Goal: Task Accomplishment & Management: Manage account settings

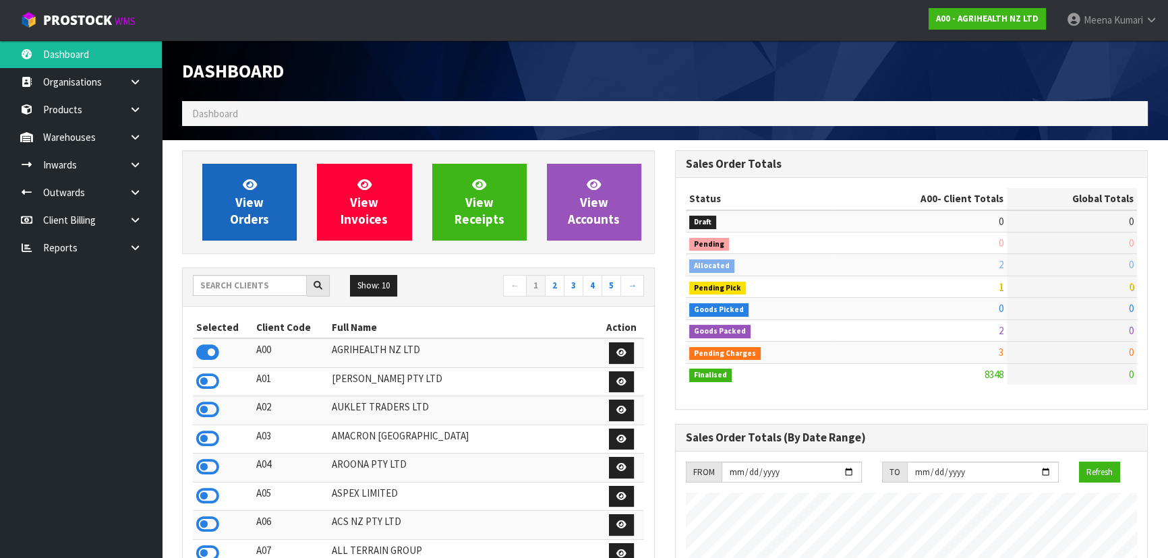
scroll to position [1020, 492]
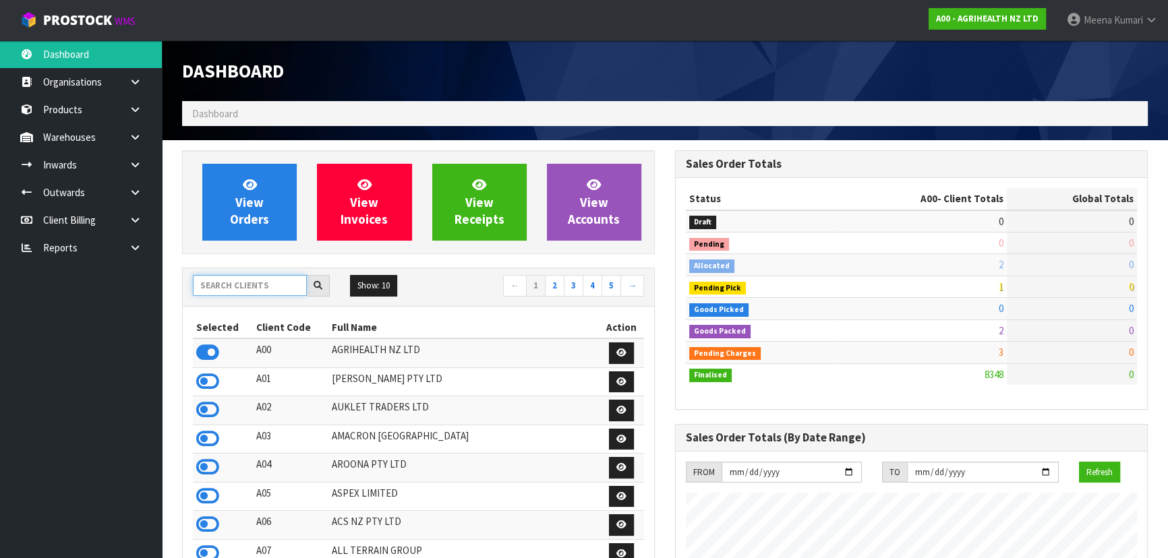
click at [260, 277] on input "text" at bounding box center [250, 285] width 114 height 21
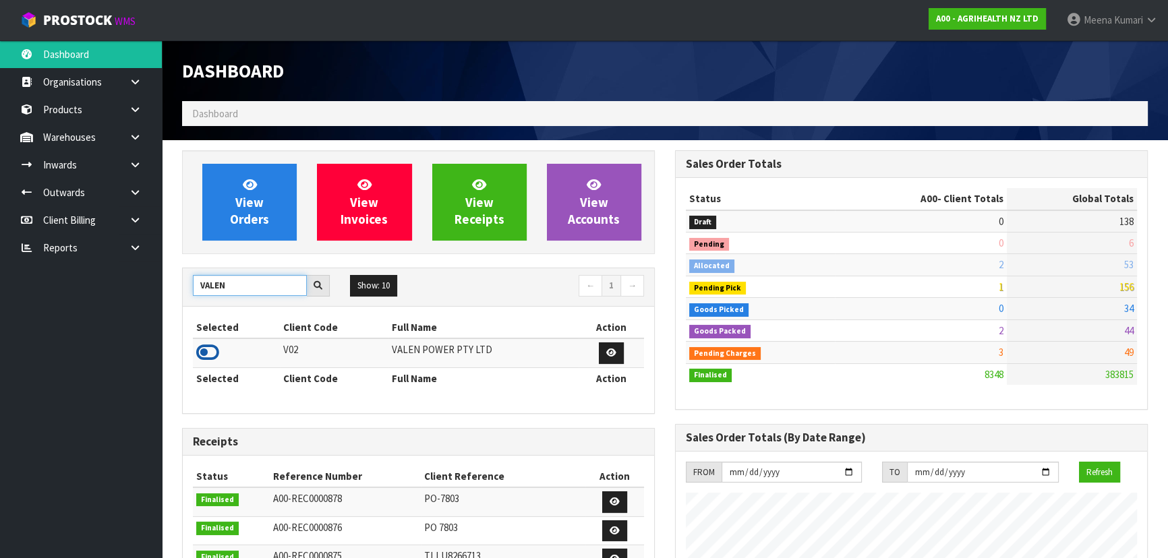
type input "VALEN"
click at [206, 355] on icon at bounding box center [207, 353] width 23 height 20
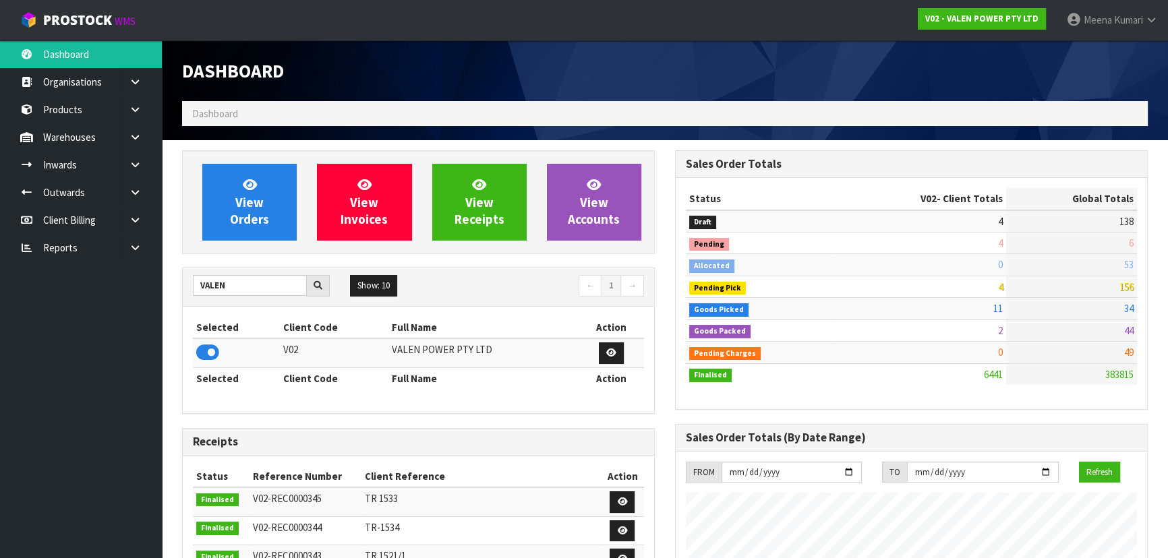
scroll to position [1063, 492]
click at [142, 132] on link at bounding box center [140, 137] width 43 height 28
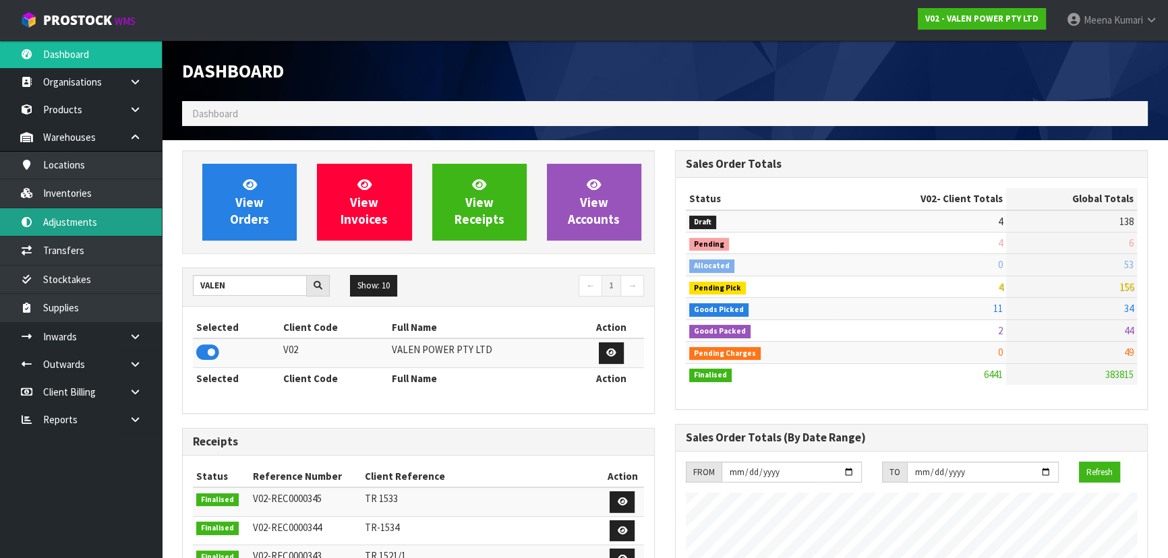
click at [118, 226] on link "Adjustments" at bounding box center [81, 222] width 162 height 28
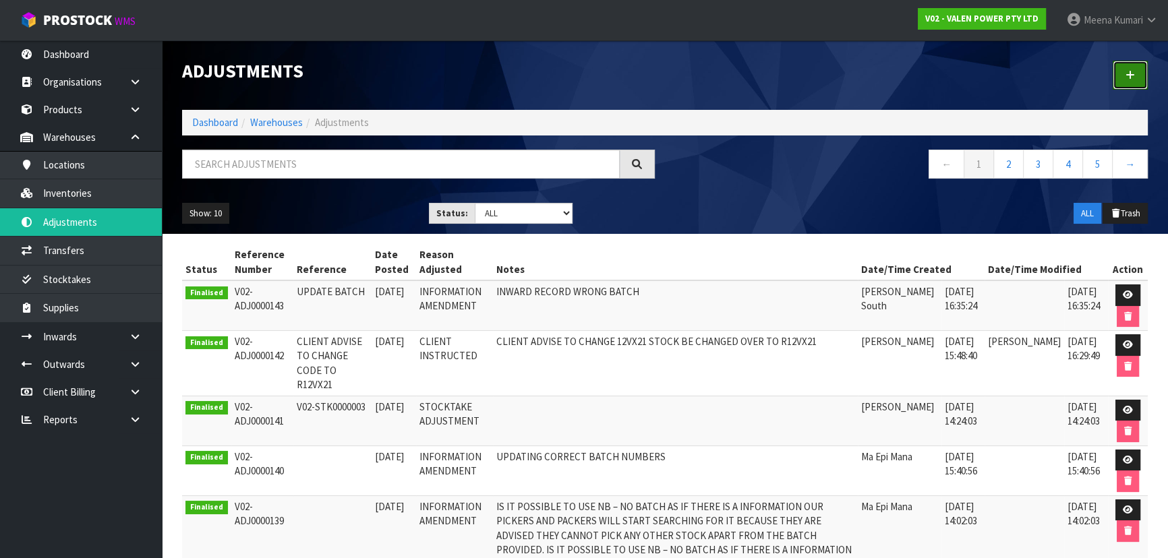
drag, startPoint x: 1134, startPoint y: 74, endPoint x: 1082, endPoint y: 74, distance: 51.3
click at [1136, 74] on link at bounding box center [1130, 75] width 35 height 29
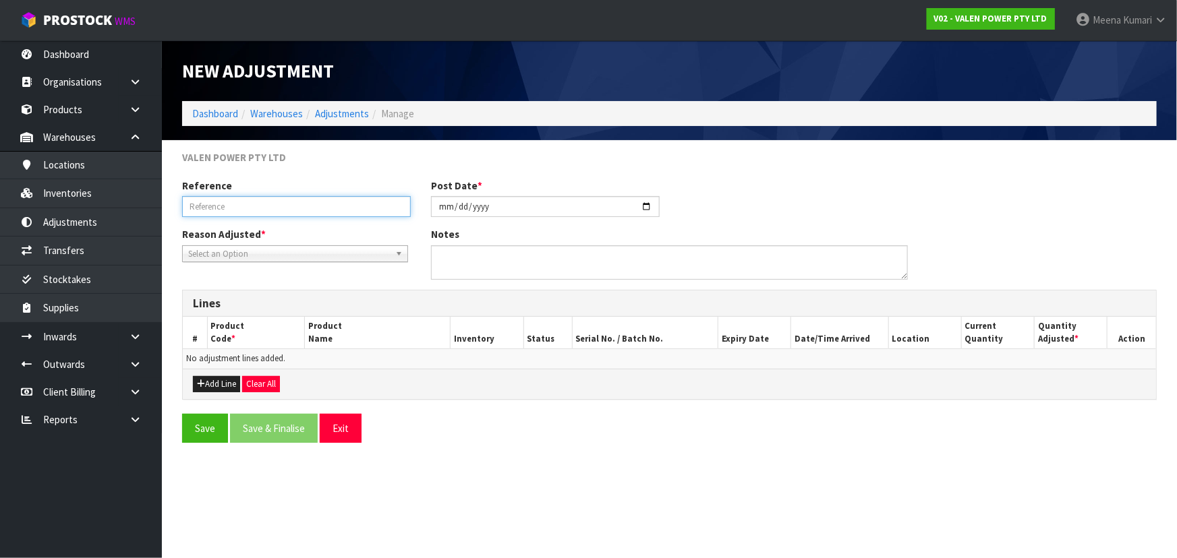
click at [349, 205] on input "text" at bounding box center [296, 206] width 229 height 21
type input "UPDATE BATCH"
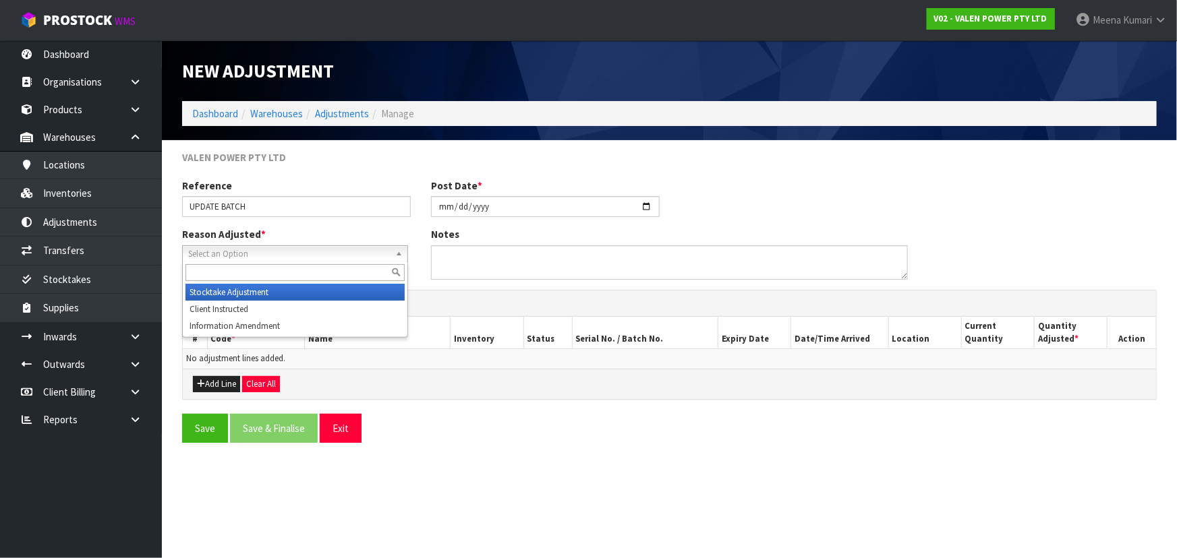
click at [272, 257] on span "Select an Option" at bounding box center [289, 254] width 202 height 16
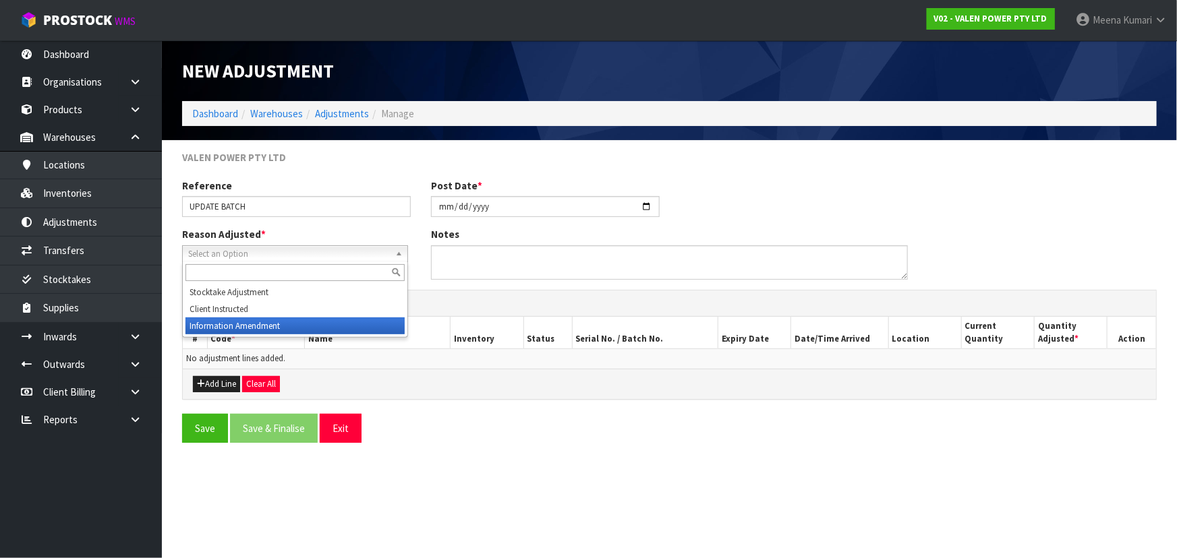
click at [262, 330] on li "Information Amendment" at bounding box center [294, 326] width 219 height 17
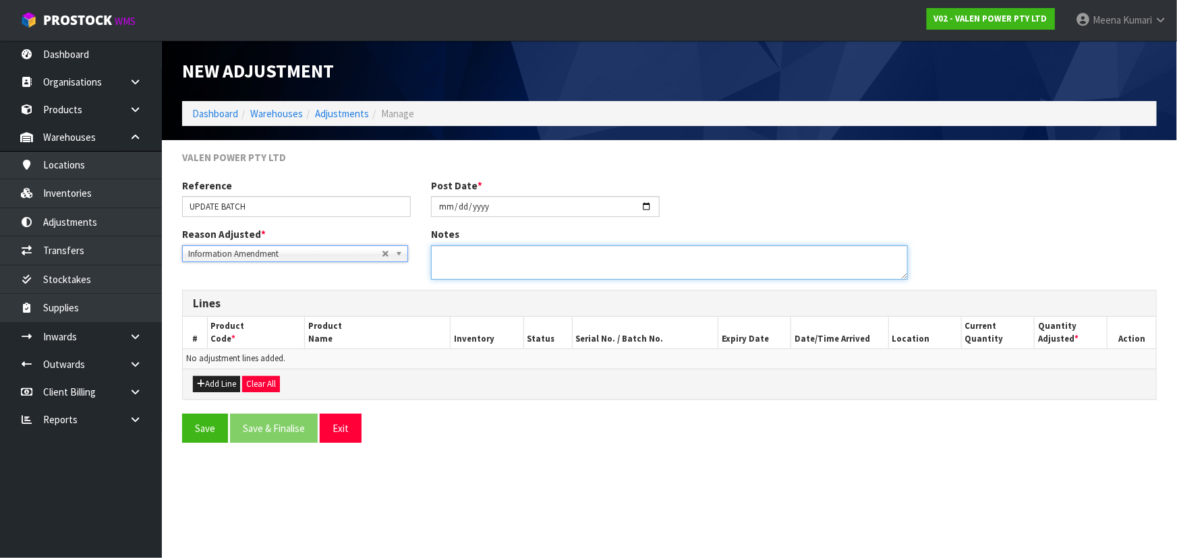
click at [479, 263] on textarea at bounding box center [669, 262] width 477 height 34
type textarea "FOUND DIFFERENT BATCH ON LOCATION"
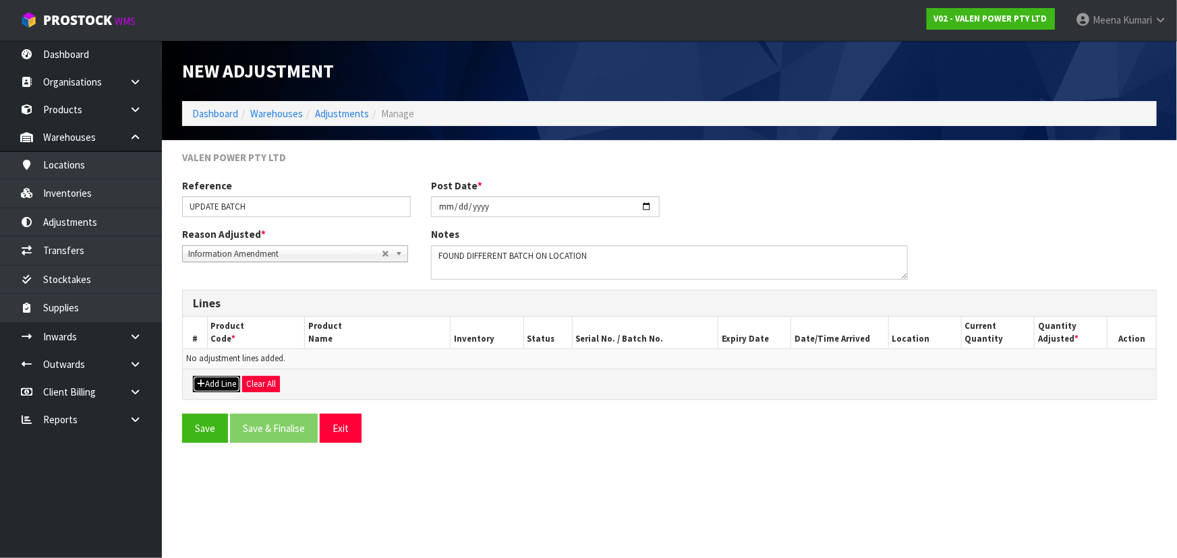
click at [226, 386] on button "Add Line" at bounding box center [216, 384] width 47 height 16
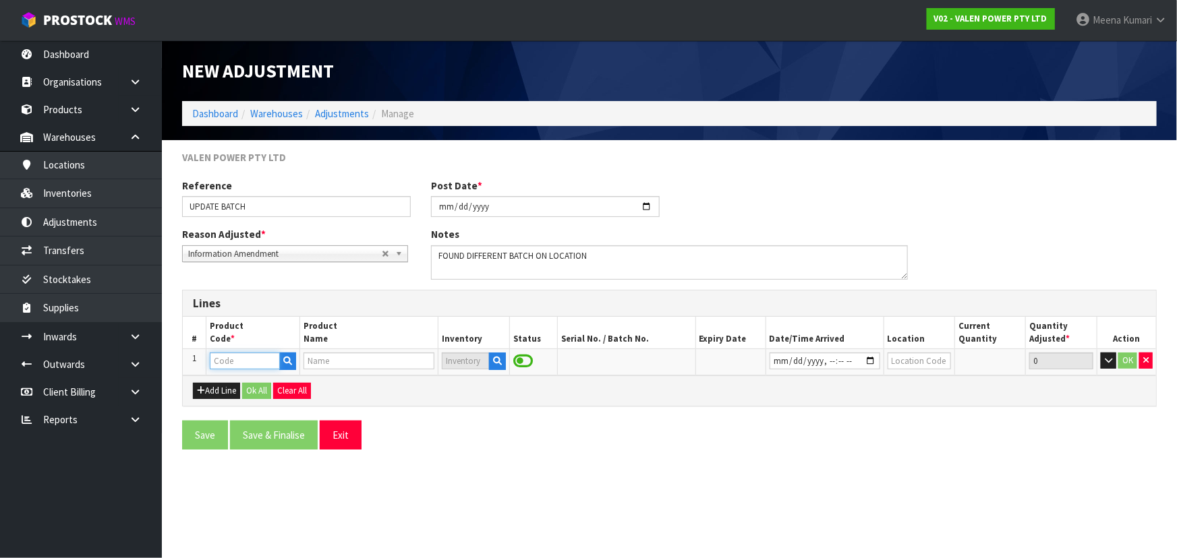
click at [251, 366] on input "text" at bounding box center [245, 361] width 70 height 17
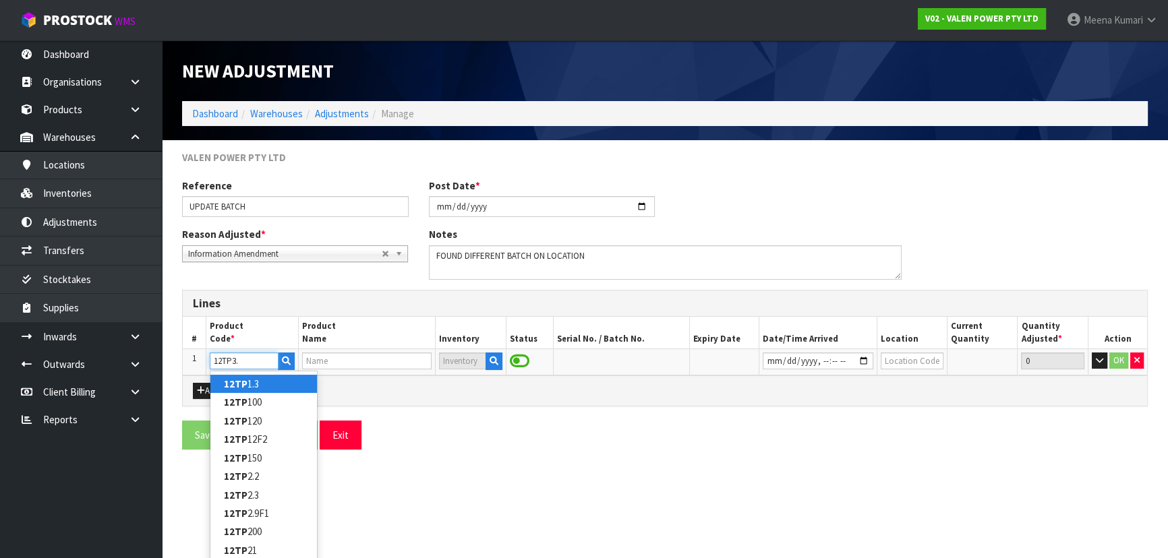
type input "12TP3.3"
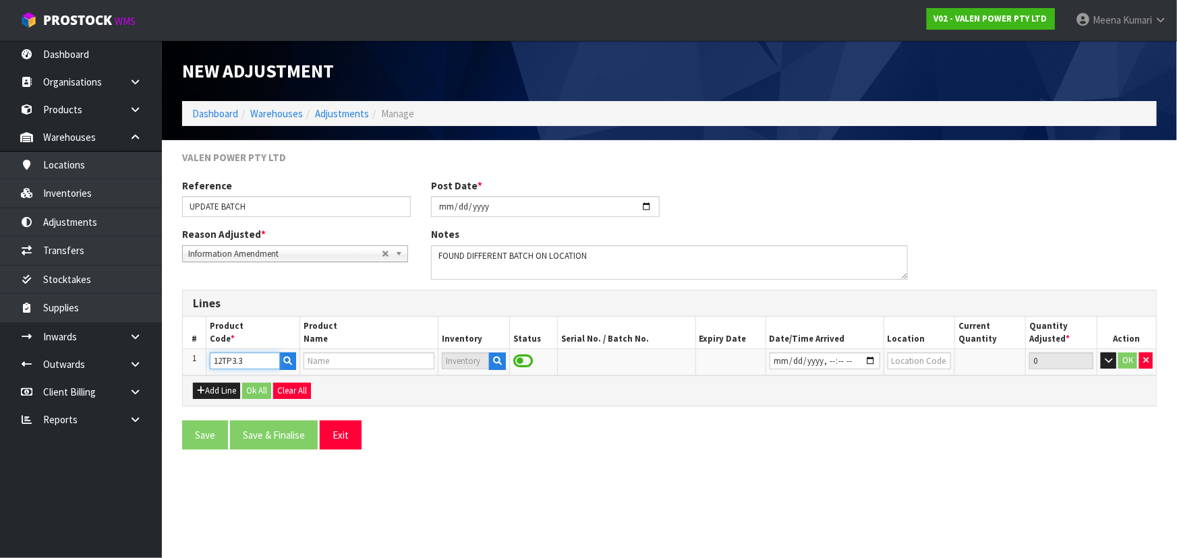
type input "VALEN TOPIN AGM 12V3.3AH BATTERY"
type input "12TP3.3"
click at [499, 362] on icon "button" at bounding box center [497, 361] width 9 height 9
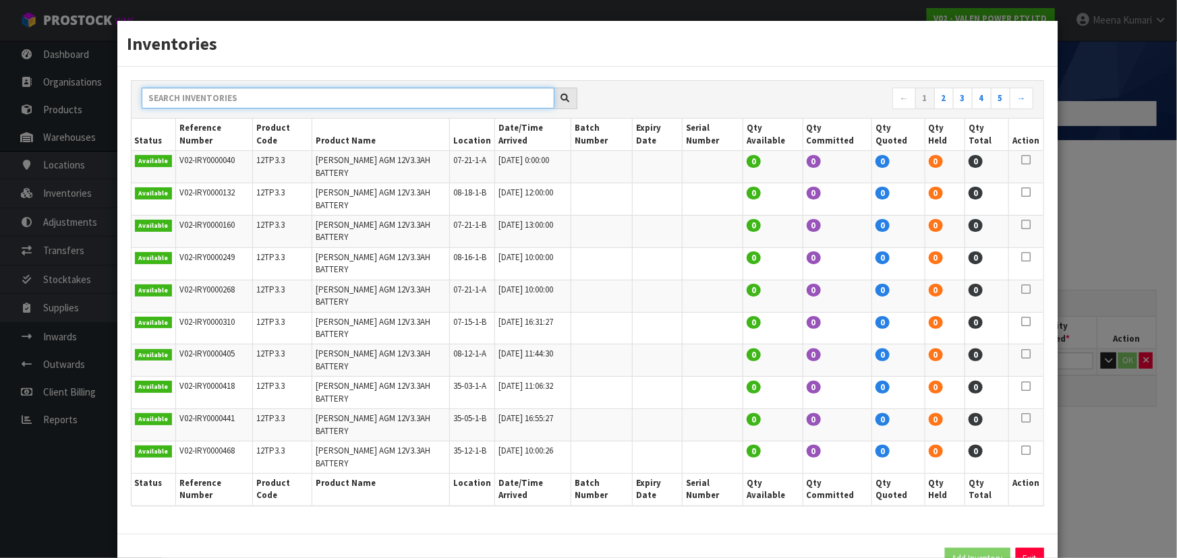
click at [363, 109] on input "text" at bounding box center [348, 98] width 413 height 21
click at [939, 109] on link "2" at bounding box center [944, 99] width 20 height 22
click at [965, 109] on link "3" at bounding box center [963, 99] width 20 height 22
click at [977, 109] on link "4" at bounding box center [982, 99] width 20 height 22
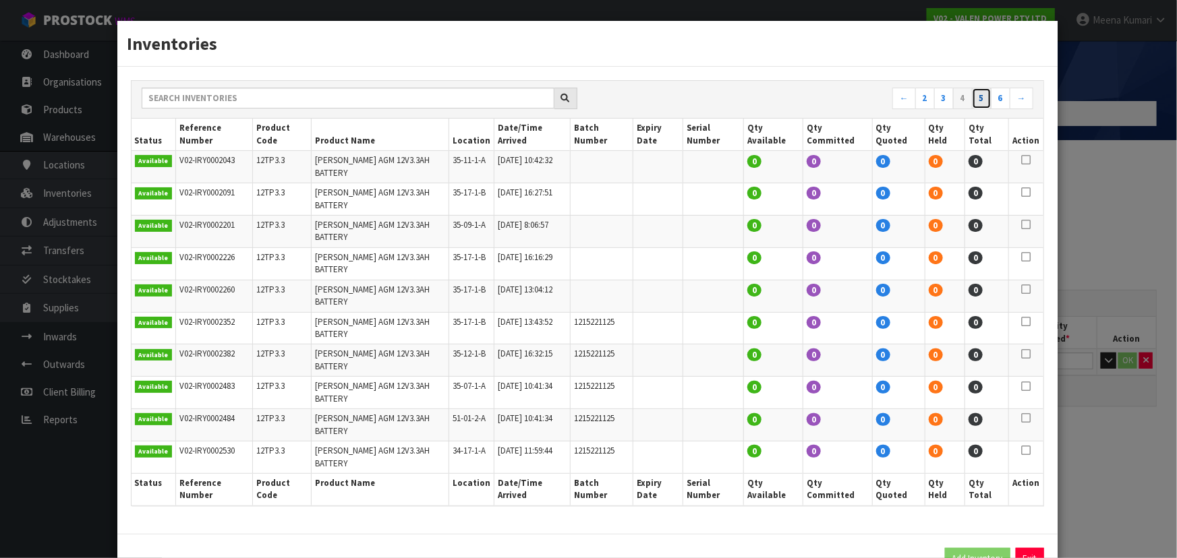
click at [985, 109] on link "5" at bounding box center [982, 99] width 20 height 22
click at [993, 109] on link "6" at bounding box center [1001, 99] width 20 height 22
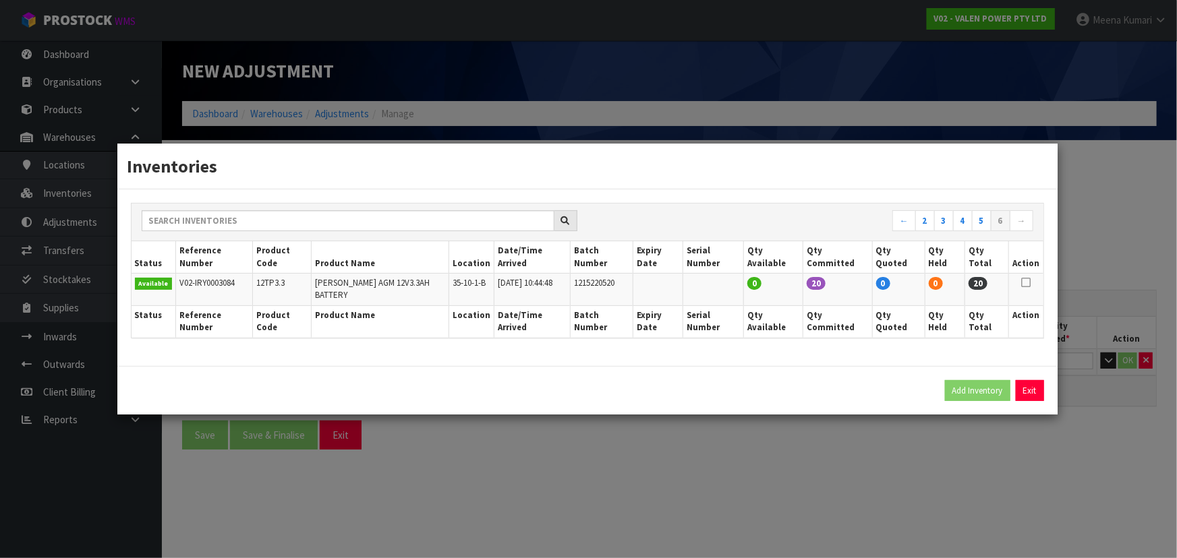
click at [1026, 283] on icon at bounding box center [1025, 283] width 9 height 1
click at [991, 380] on button "Add Inventory" at bounding box center [977, 391] width 65 height 22
type input "V02-IRY0003084"
type input "2025-09-29T10:44:48"
type input "35-10-1-B"
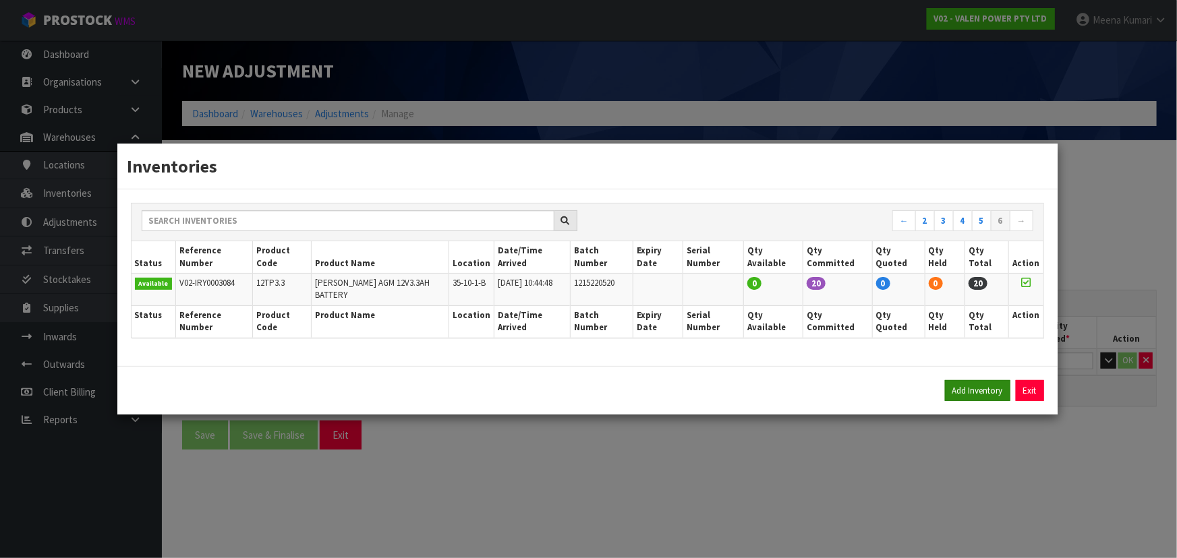
type input "1215220520"
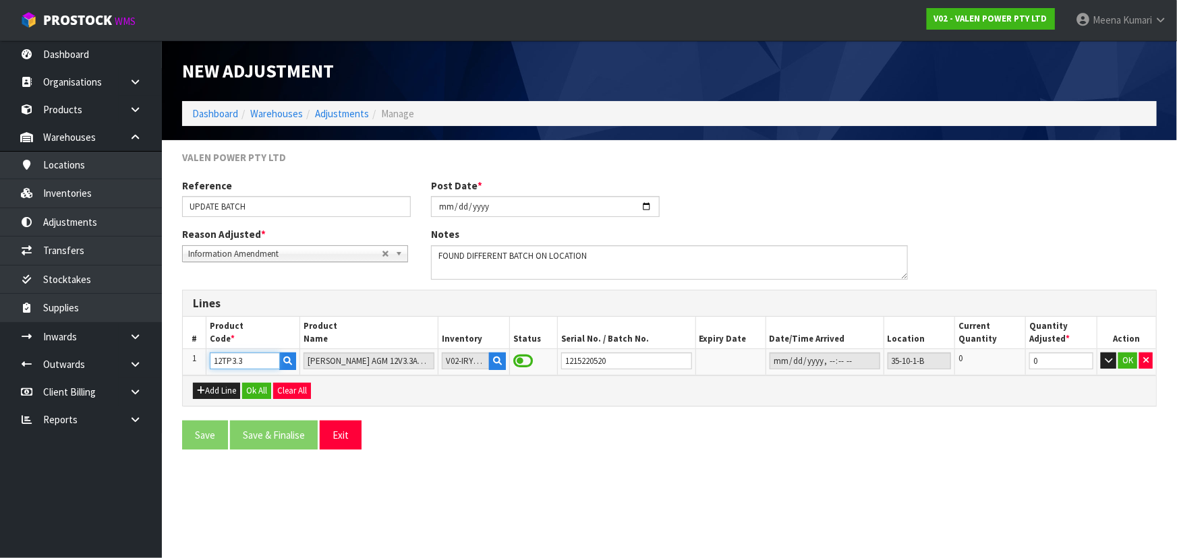
drag, startPoint x: 260, startPoint y: 361, endPoint x: 192, endPoint y: 359, distance: 68.8
click at [192, 359] on tr "1 12TP3.3 VALEN TOPIN AGM 12V3.3AH BATTERY V02-IRY0003084 1215220520 35-10-1-B …" at bounding box center [669, 362] width 973 height 26
click at [227, 388] on button "Add Line" at bounding box center [216, 391] width 47 height 16
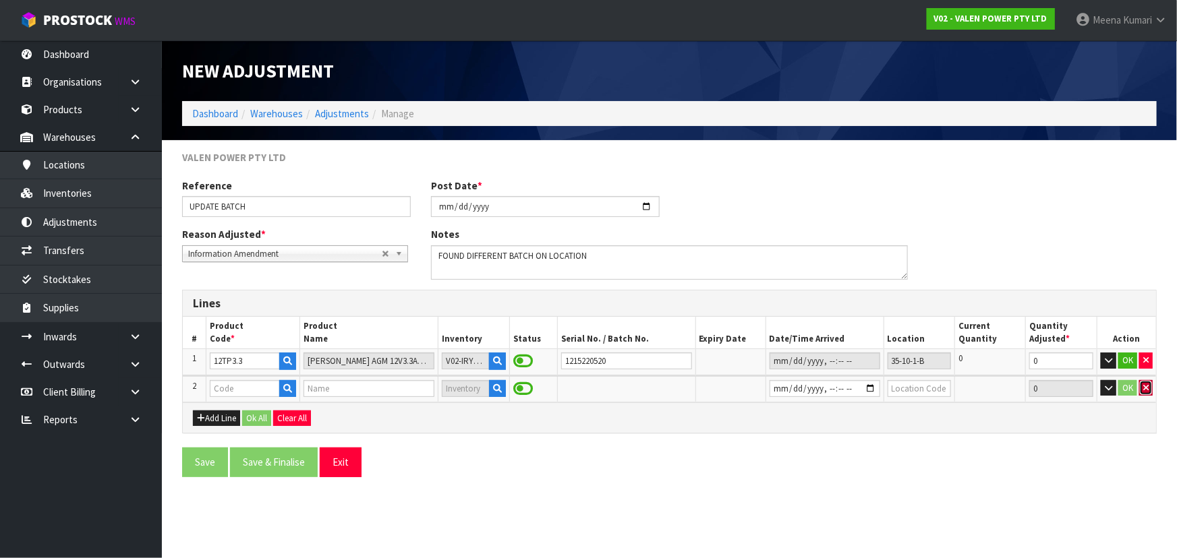
click at [1146, 384] on icon "button" at bounding box center [1145, 388] width 5 height 9
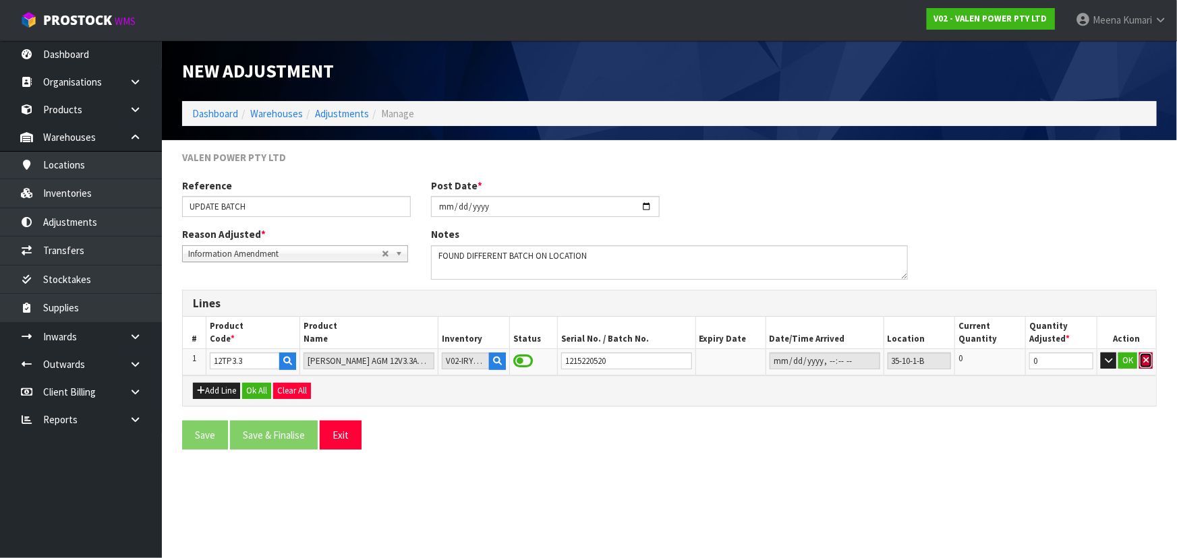
click at [1146, 358] on icon "button" at bounding box center [1145, 360] width 5 height 9
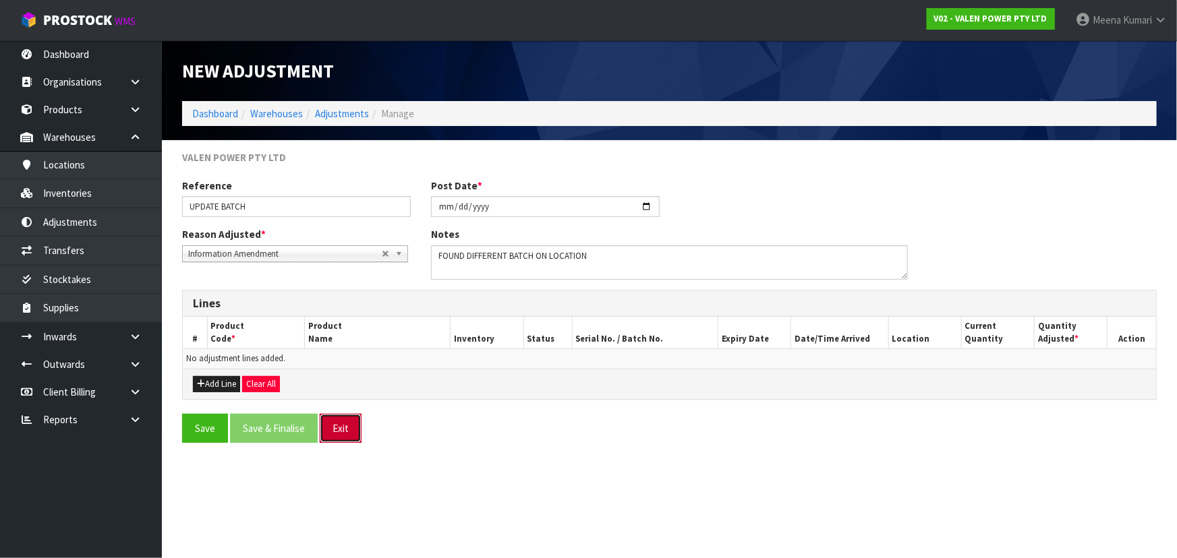
click at [353, 432] on button "Exit" at bounding box center [341, 428] width 42 height 29
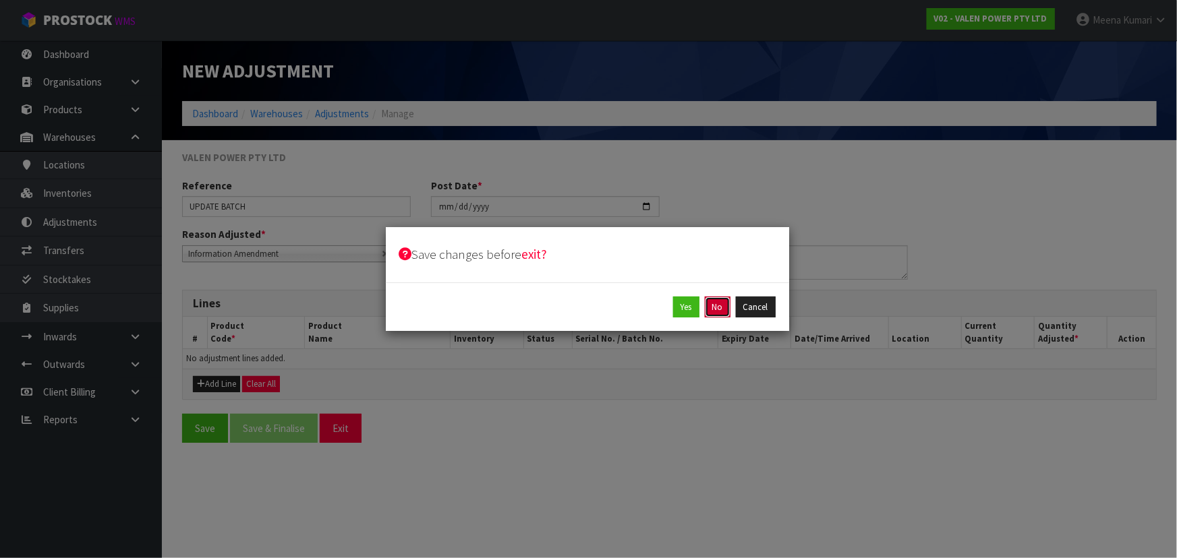
click at [714, 310] on button "No" at bounding box center [718, 308] width 26 height 22
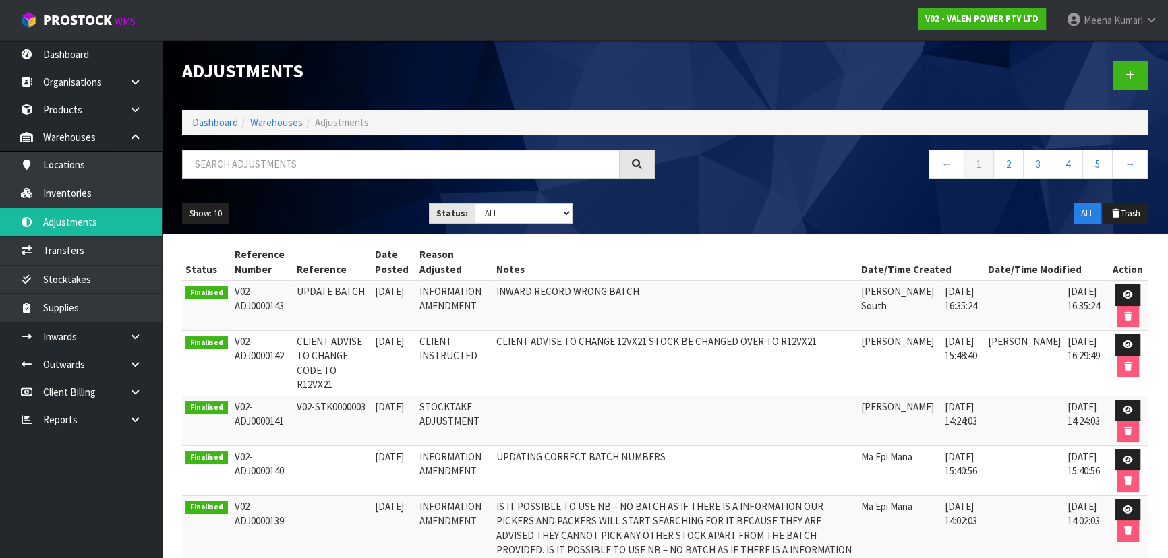
click at [409, 225] on ul "Show: 10 5 10 25 50" at bounding box center [295, 214] width 227 height 22
click at [213, 119] on link "Dashboard" at bounding box center [215, 122] width 46 height 13
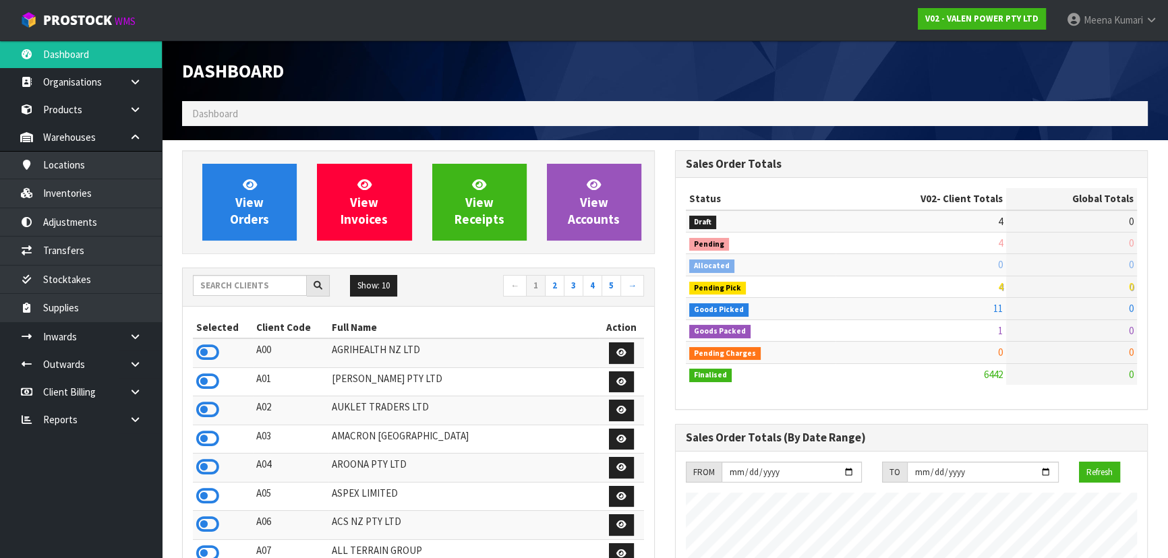
scroll to position [1063, 492]
click at [223, 285] on input "text" at bounding box center [250, 285] width 114 height 21
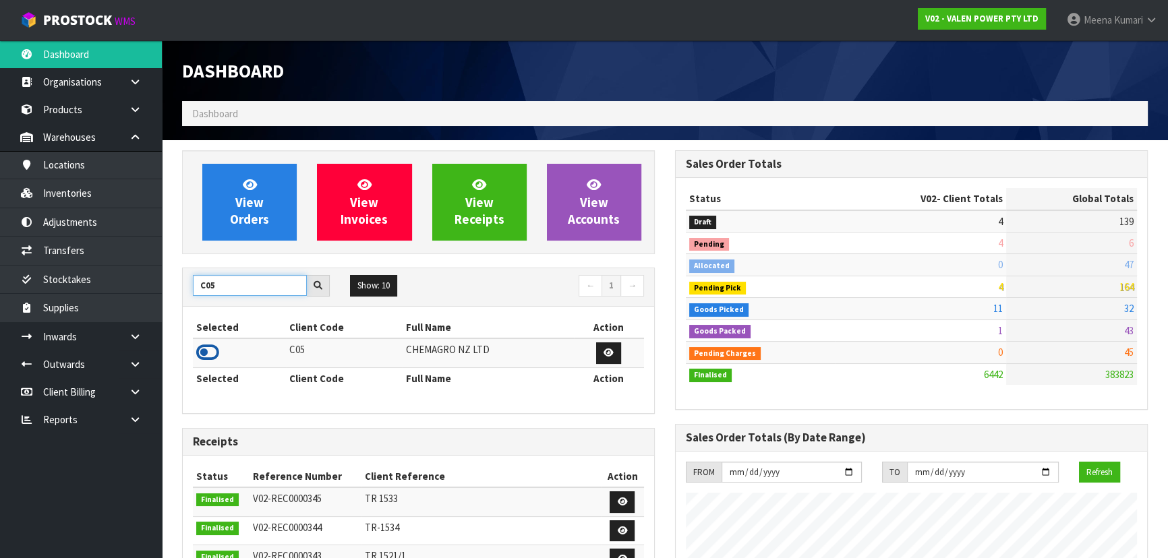
type input "C05"
click at [215, 348] on icon at bounding box center [207, 353] width 23 height 20
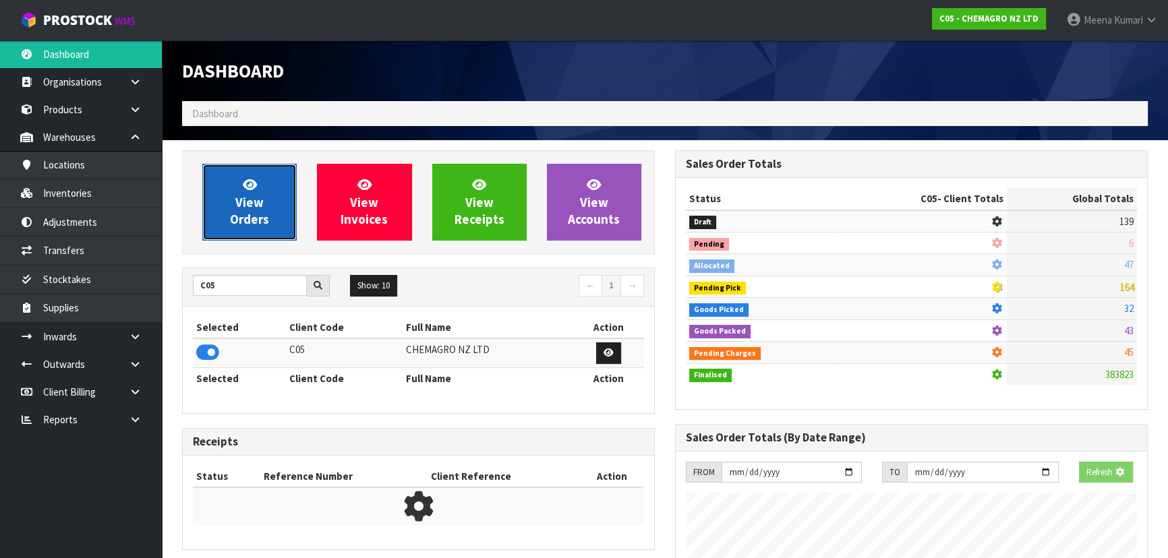
scroll to position [845, 492]
click at [243, 204] on span "View Orders" at bounding box center [249, 202] width 39 height 51
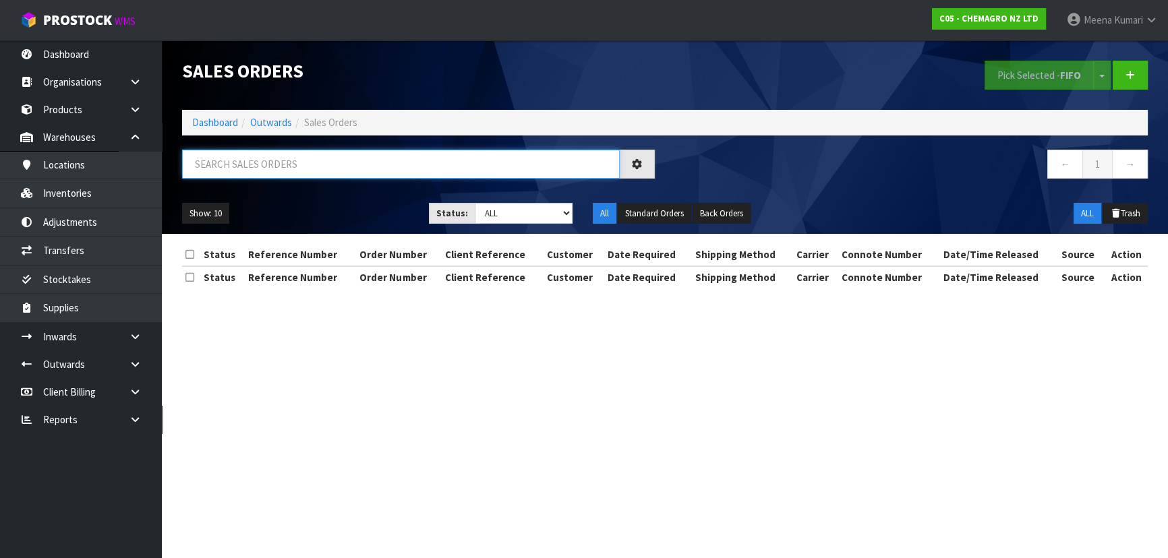
click at [216, 168] on input "text" at bounding box center [401, 164] width 438 height 29
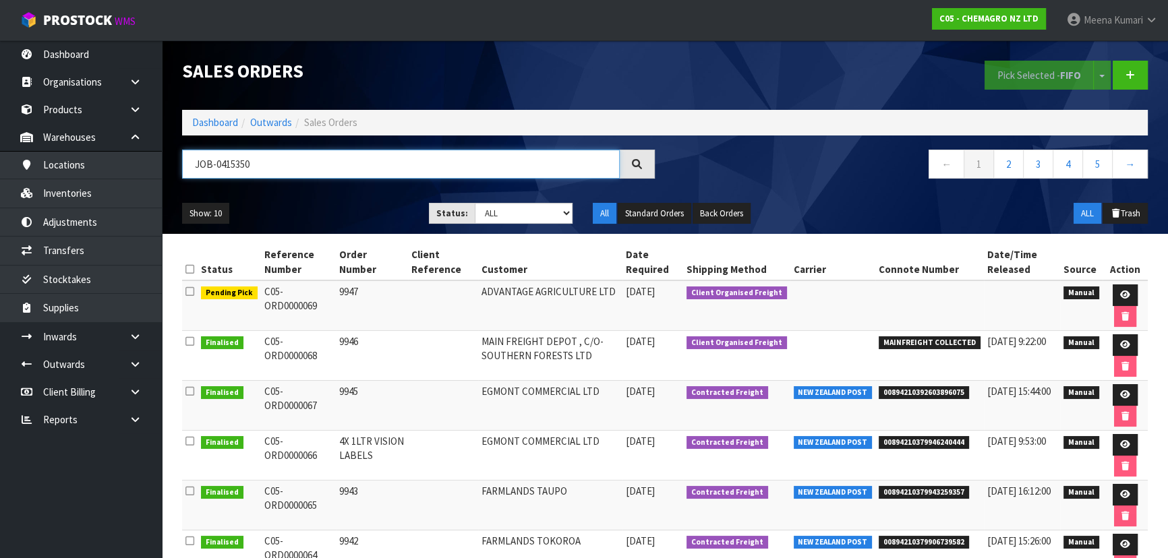
type input "JOB-0415350"
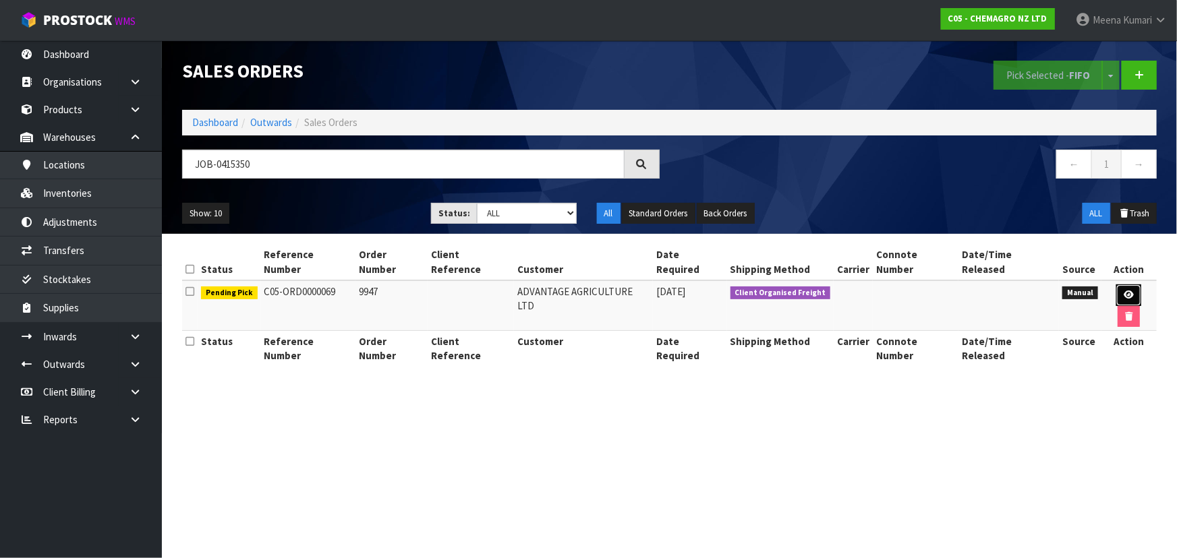
click at [1116, 285] on link at bounding box center [1128, 296] width 25 height 22
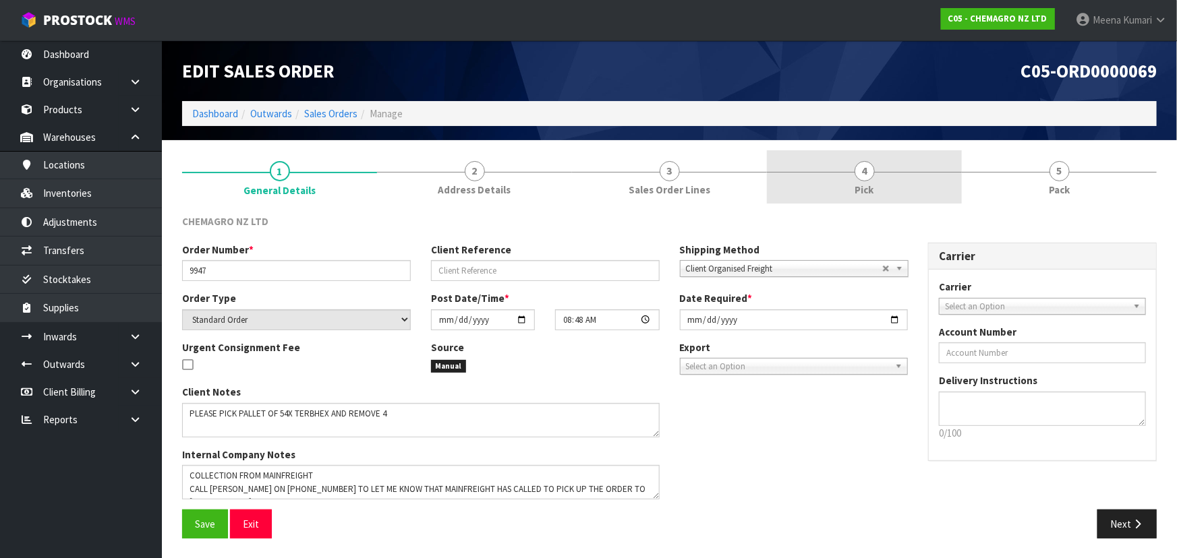
click at [852, 196] on link "4 Pick" at bounding box center [864, 176] width 195 height 53
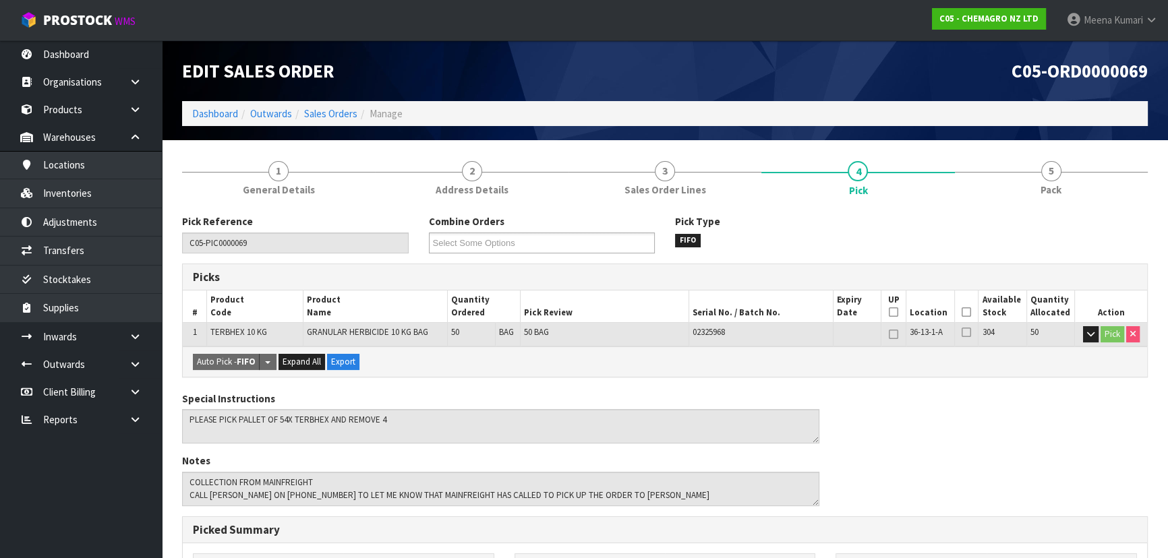
click at [967, 312] on icon at bounding box center [966, 312] width 9 height 1
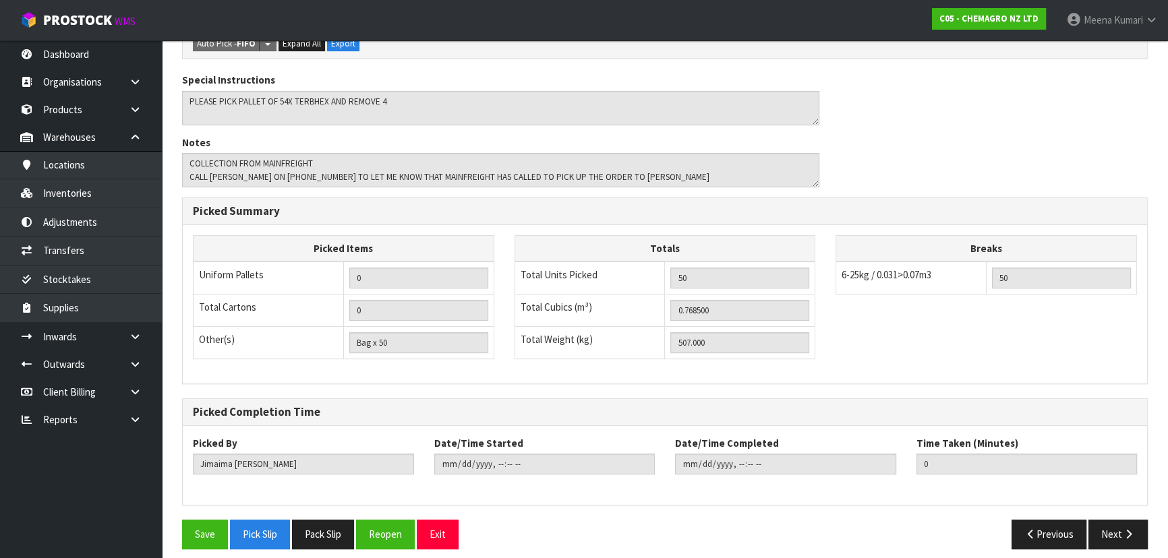
scroll to position [376, 0]
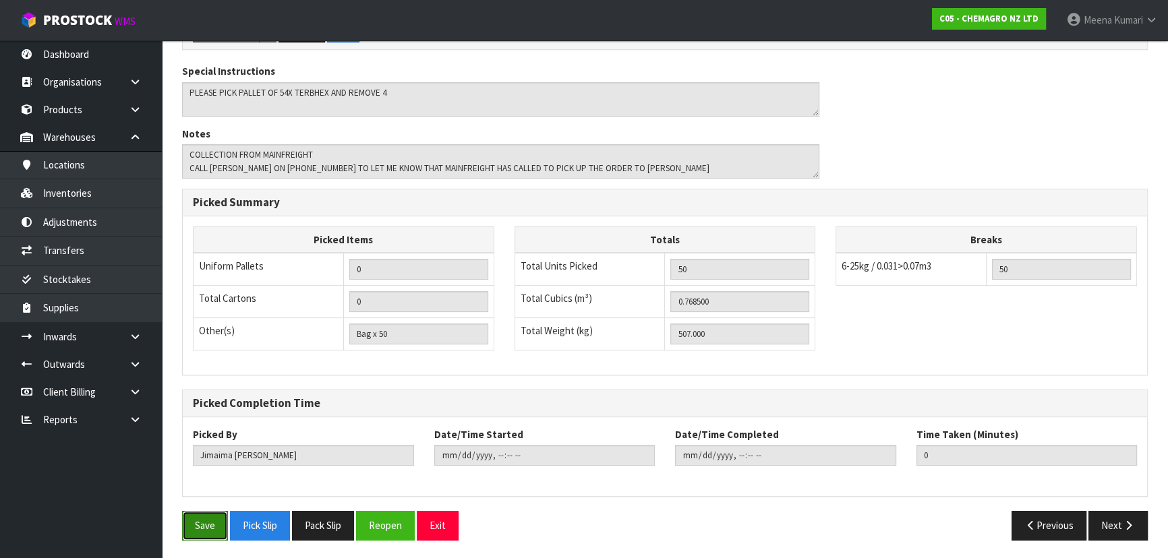
click at [204, 524] on button "Save" at bounding box center [205, 525] width 46 height 29
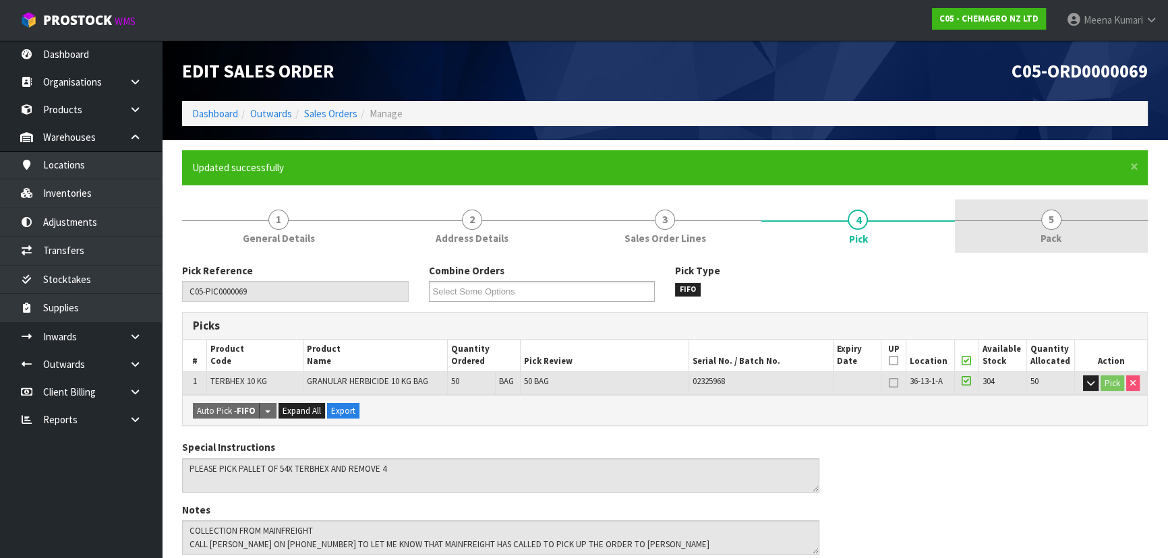
click at [1045, 218] on span "5" at bounding box center [1051, 220] width 20 height 20
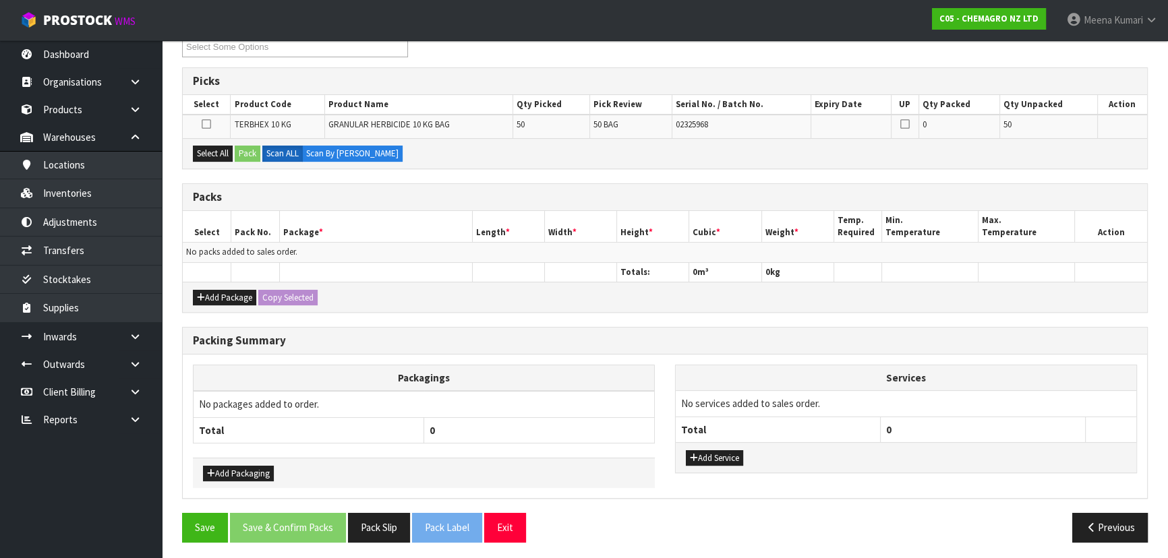
scroll to position [246, 0]
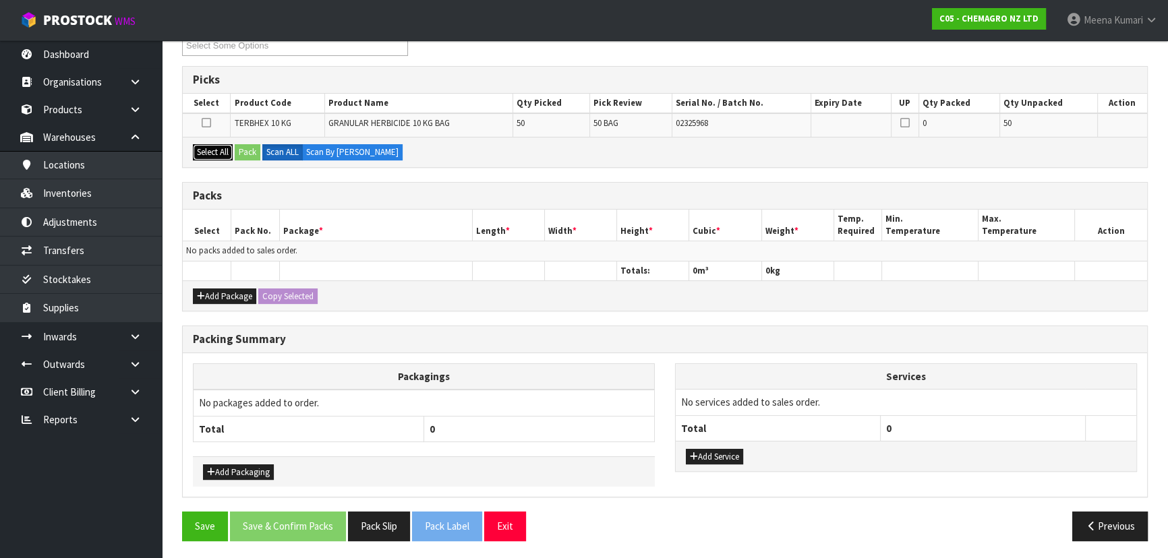
click at [206, 150] on button "Select All" at bounding box center [213, 152] width 40 height 16
click at [241, 149] on button "Pack" at bounding box center [248, 152] width 26 height 16
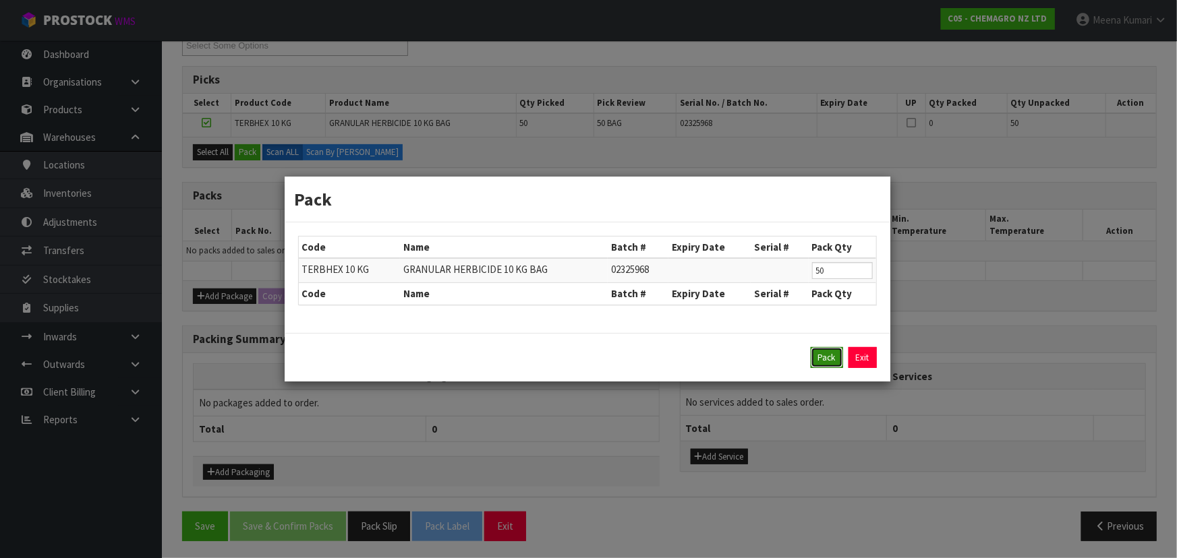
click at [819, 353] on button "Pack" at bounding box center [827, 358] width 32 height 22
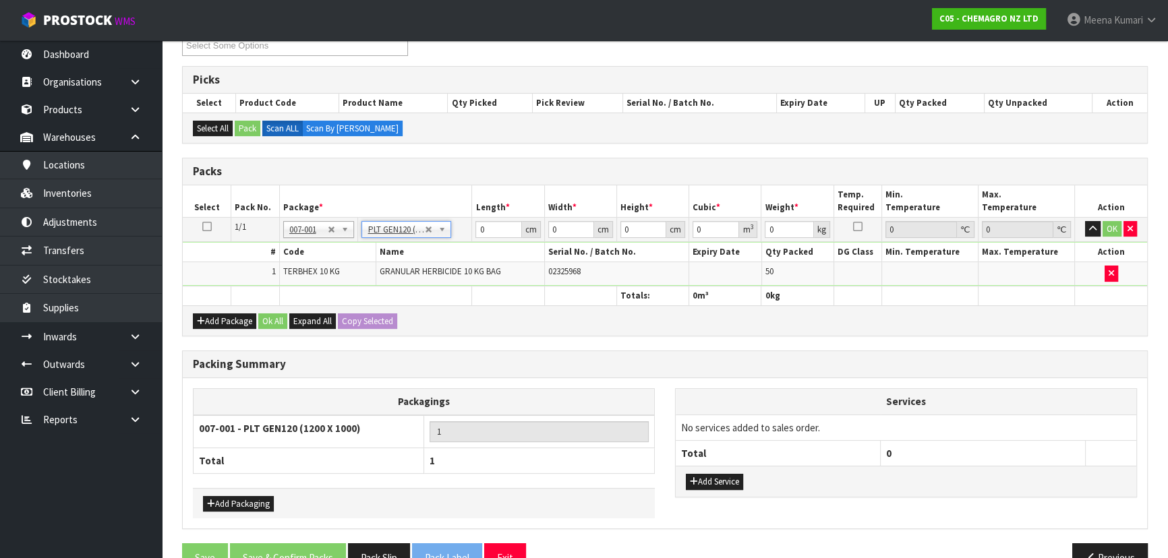
type input "120"
type input "100"
type input "507"
drag, startPoint x: 496, startPoint y: 227, endPoint x: 450, endPoint y: 237, distance: 47.8
click at [450, 237] on tr "1/1 NONE 007-001 007-002 007-004 007-009 007-013 007-014 007-015 007-017 007-01…" at bounding box center [665, 229] width 964 height 24
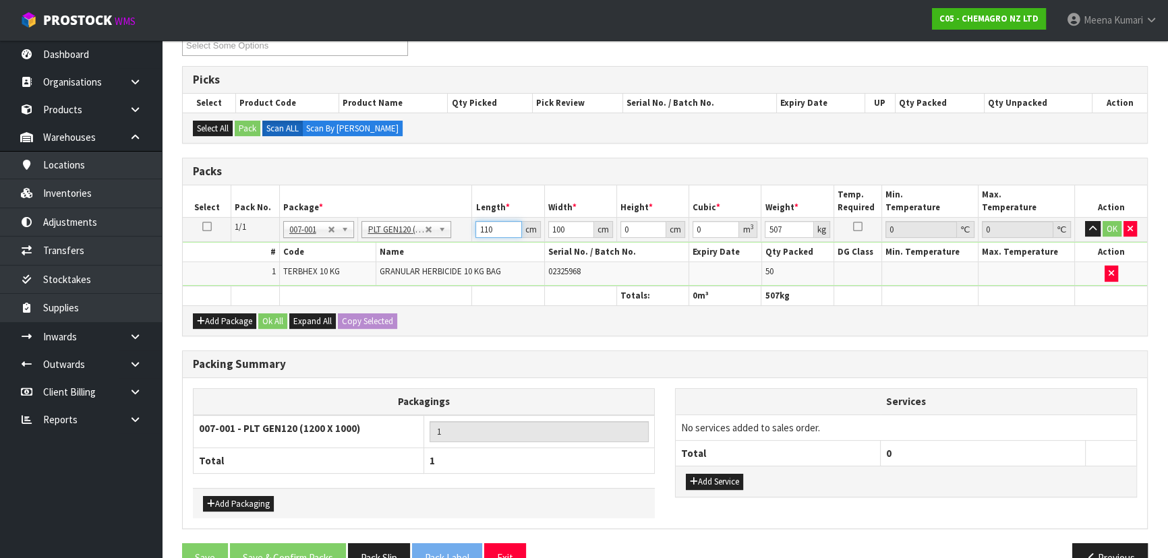
type input "110"
type input "5"
type input "0.0605"
type input "50"
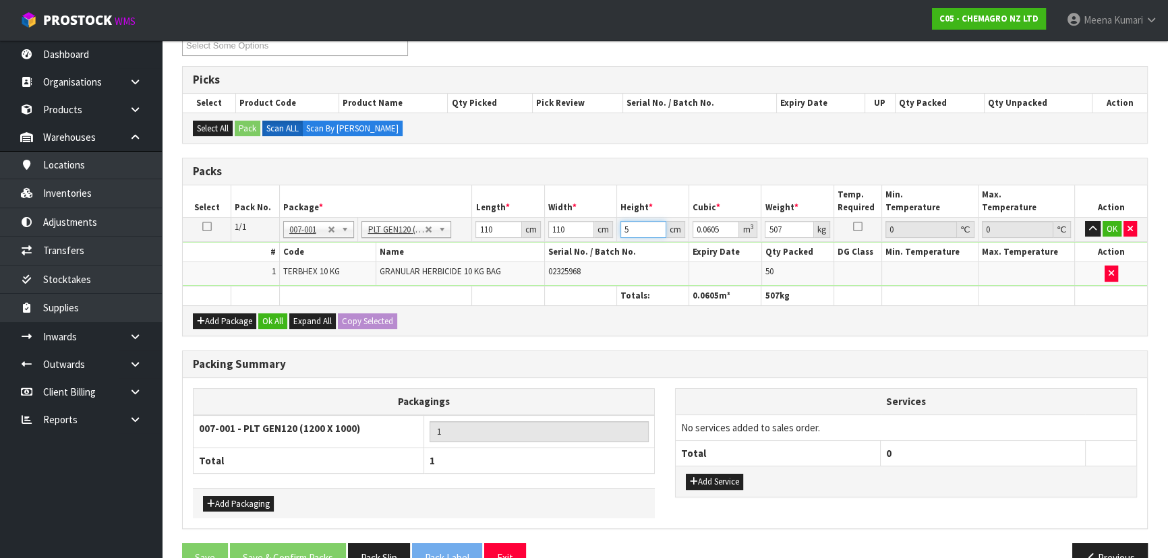
type input "0.605"
type input "50"
type input "510"
click at [268, 315] on button "Ok All" at bounding box center [272, 322] width 29 height 16
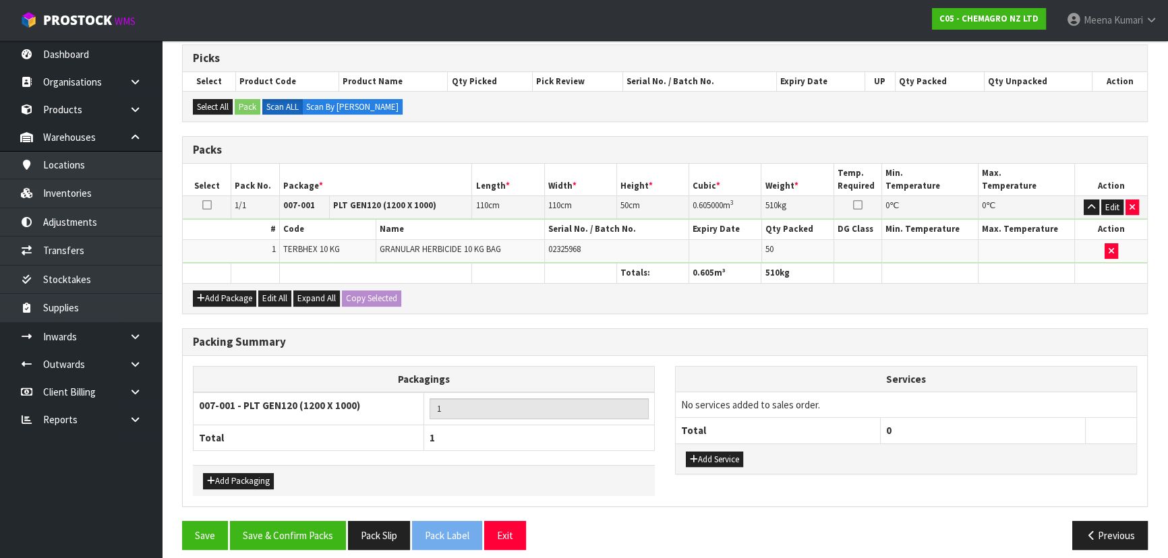
scroll to position [277, 0]
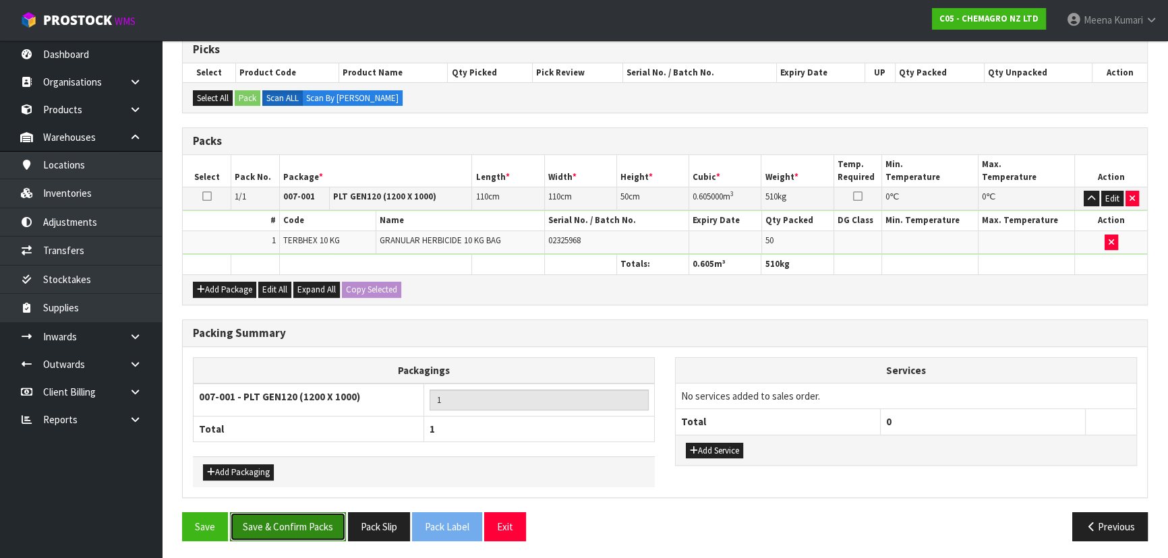
click at [303, 519] on button "Save & Confirm Packs" at bounding box center [288, 527] width 116 height 29
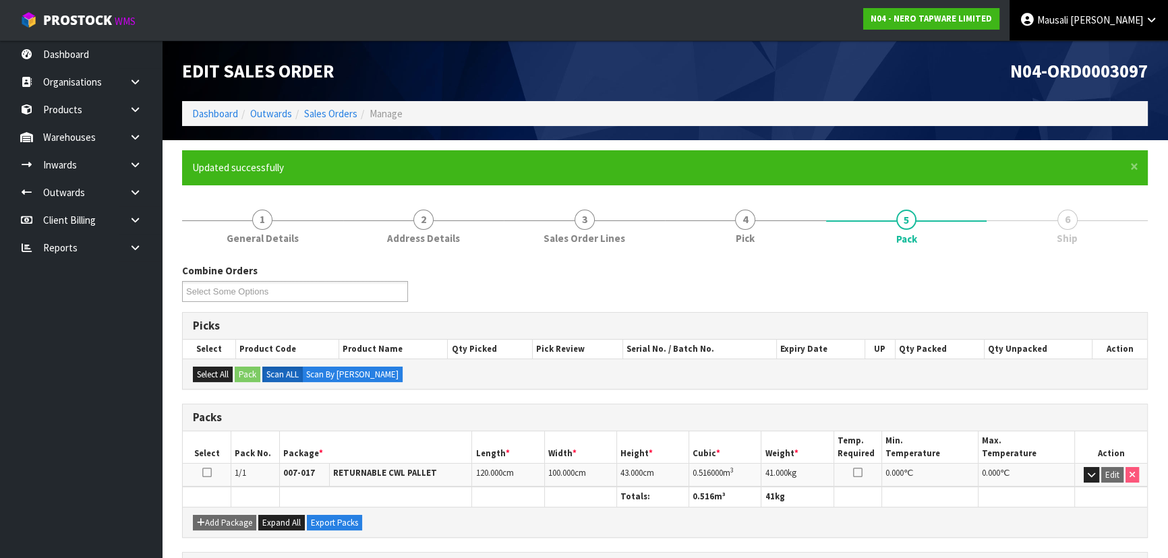
click at [1068, 24] on span "Mausali" at bounding box center [1052, 19] width 31 height 13
click at [1118, 53] on link "Logout" at bounding box center [1114, 54] width 107 height 18
